Goal: Information Seeking & Learning: Learn about a topic

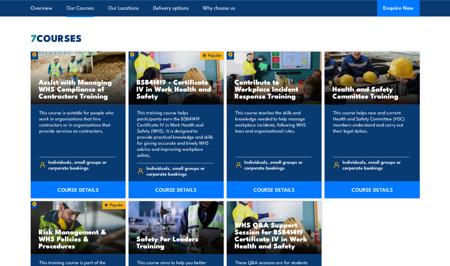
scroll to position [455, 0]
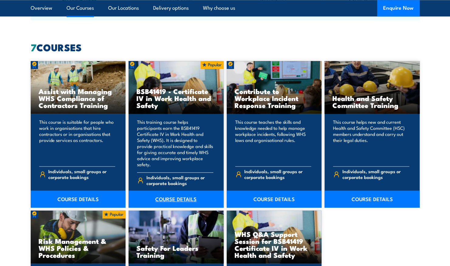
click at [169, 196] on link "COURSE DETAILS" at bounding box center [175, 199] width 95 height 17
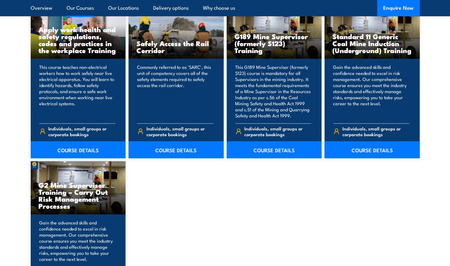
scroll to position [972, 0]
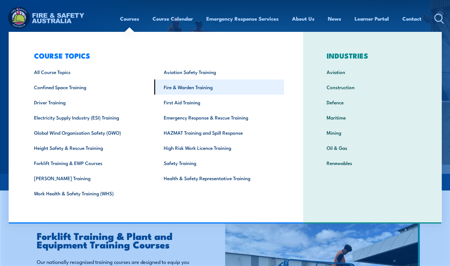
click at [209, 91] on link "Fire & Warden Training" at bounding box center [219, 87] width 130 height 15
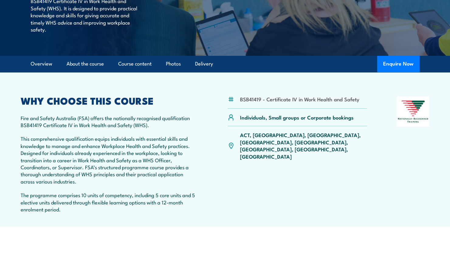
scroll to position [121, 0]
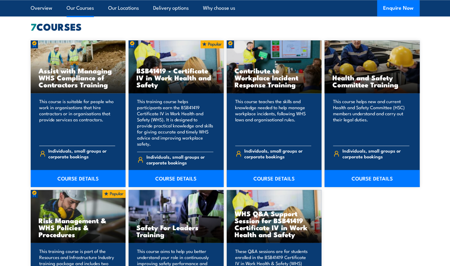
scroll to position [486, 0]
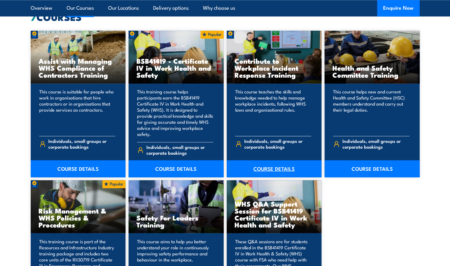
click at [265, 163] on link "COURSE DETAILS" at bounding box center [273, 168] width 95 height 17
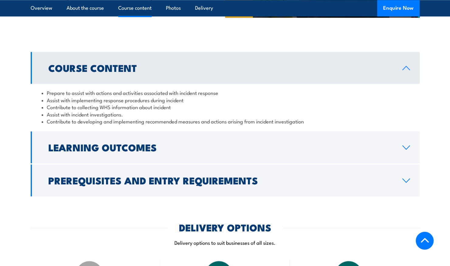
scroll to position [455, 0]
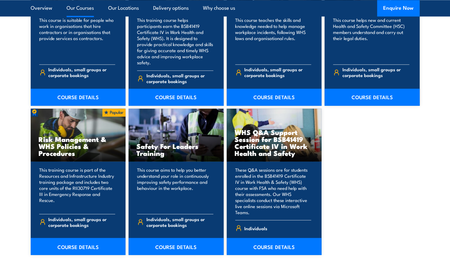
scroll to position [577, 0]
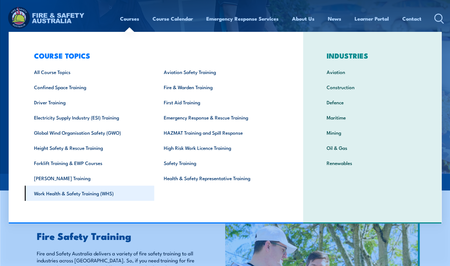
click at [87, 193] on link "Work Health & Safety Training (WHS)" at bounding box center [90, 193] width 130 height 15
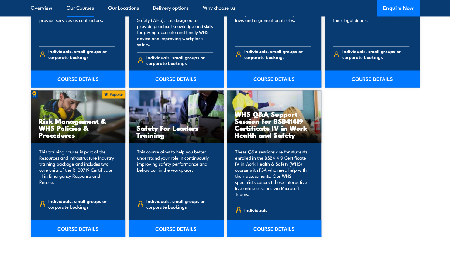
scroll to position [577, 0]
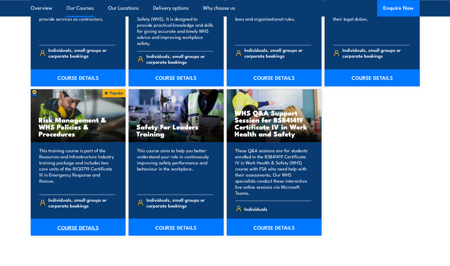
click at [77, 219] on link "COURSE DETAILS" at bounding box center [78, 227] width 95 height 17
